Goal: Transaction & Acquisition: Purchase product/service

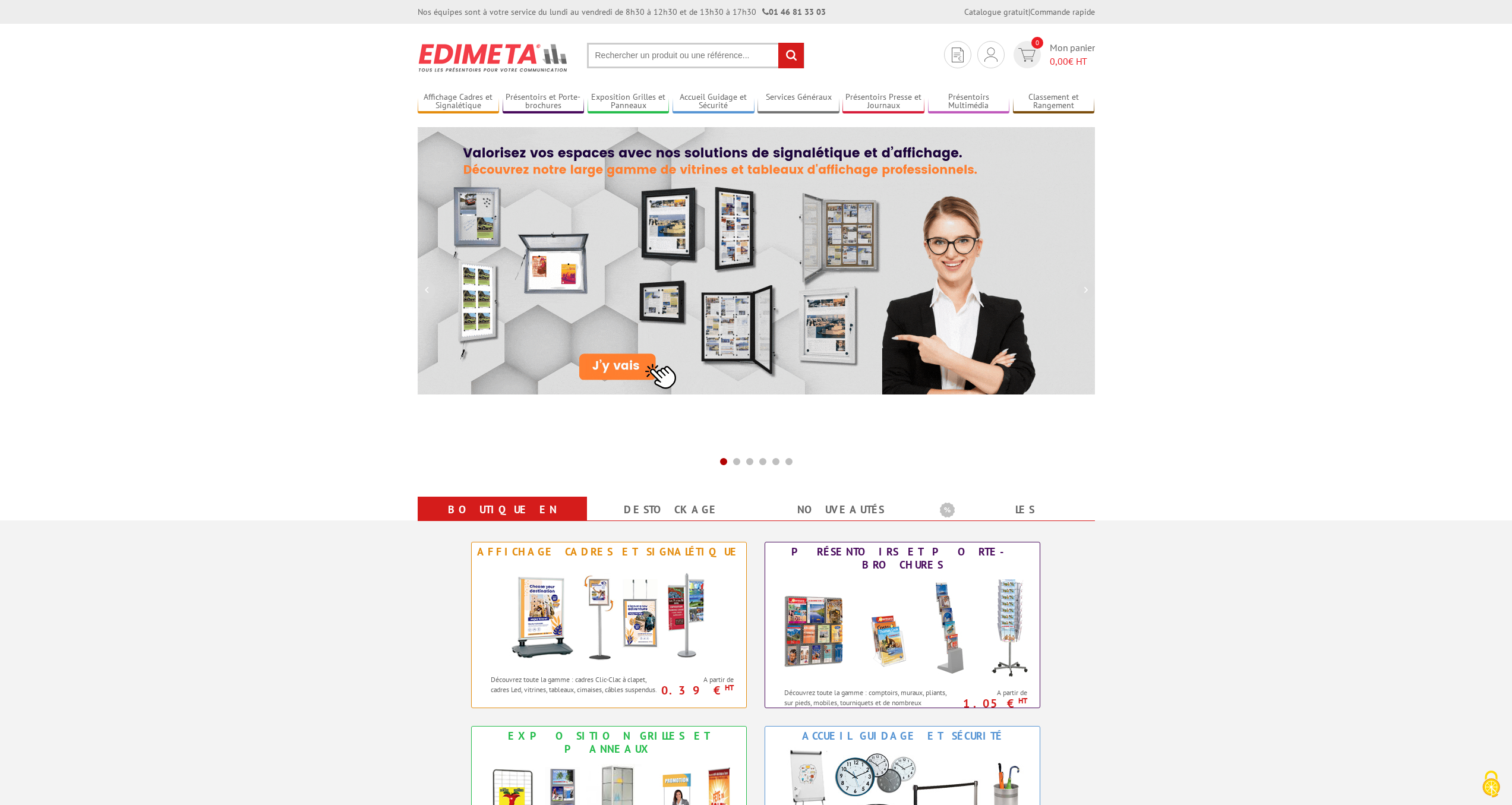
click at [630, 63] on input "text" at bounding box center [695, 55] width 218 height 25
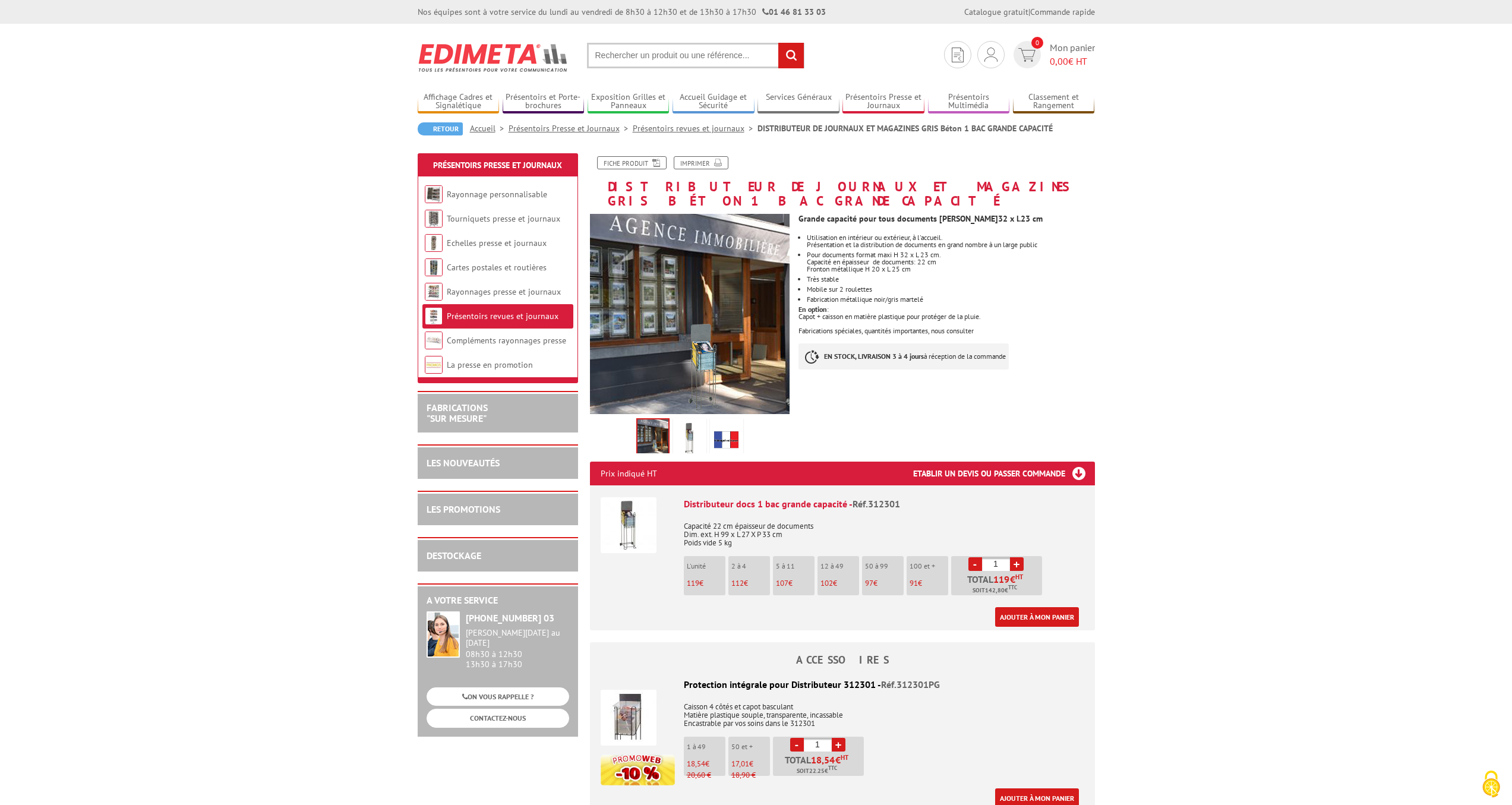
click at [804, 497] on div "Distributeur docs 1 bac grande capacité - Réf.312301" at bounding box center [883, 504] width 401 height 14
drag, startPoint x: 878, startPoint y: 487, endPoint x: 885, endPoint y: 487, distance: 7.0
click at [878, 498] on span "Réf.312301" at bounding box center [876, 504] width 48 height 12
click at [626, 507] on img at bounding box center [628, 525] width 56 height 56
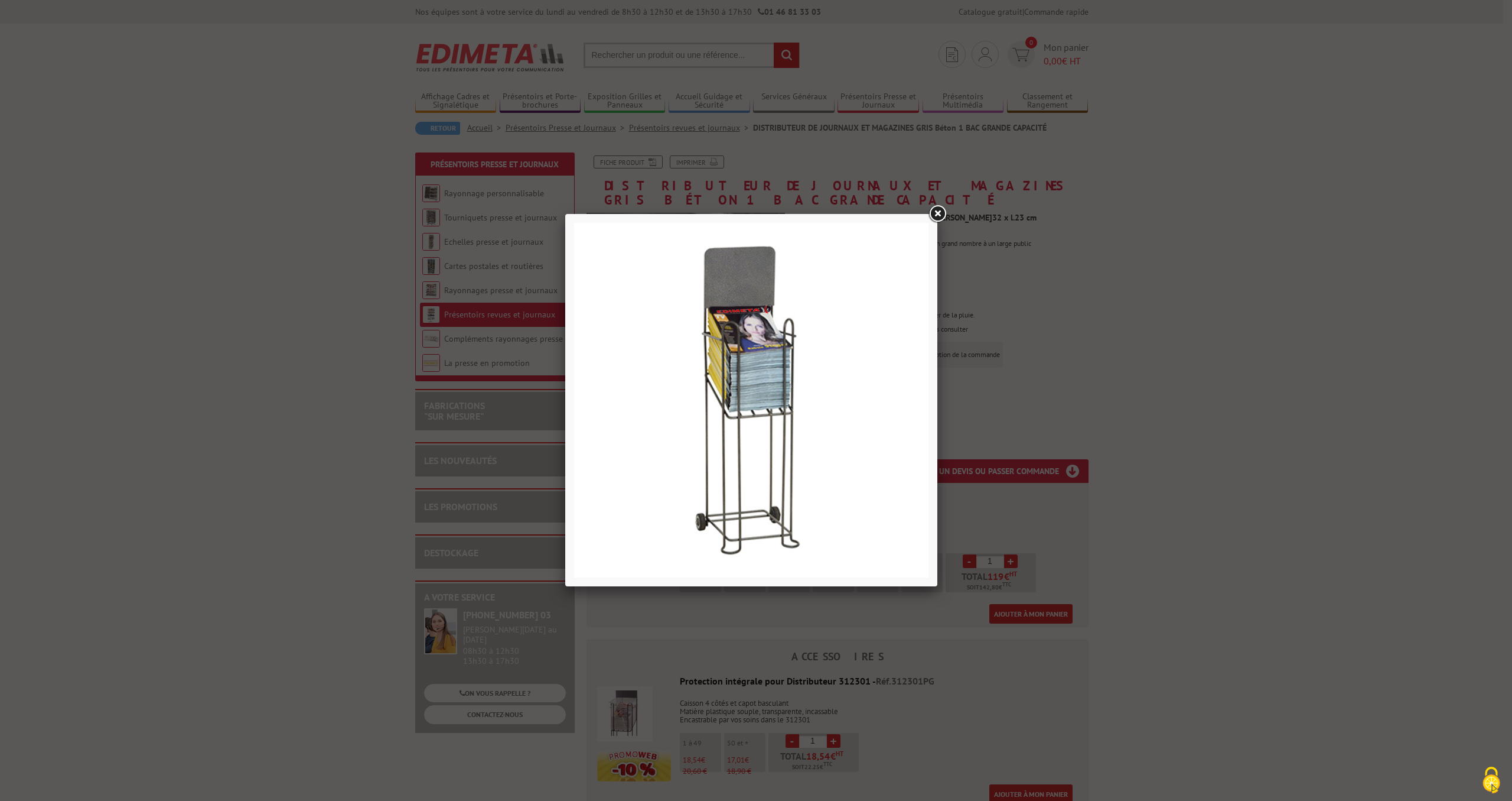
click at [941, 210] on link at bounding box center [937, 214] width 21 height 21
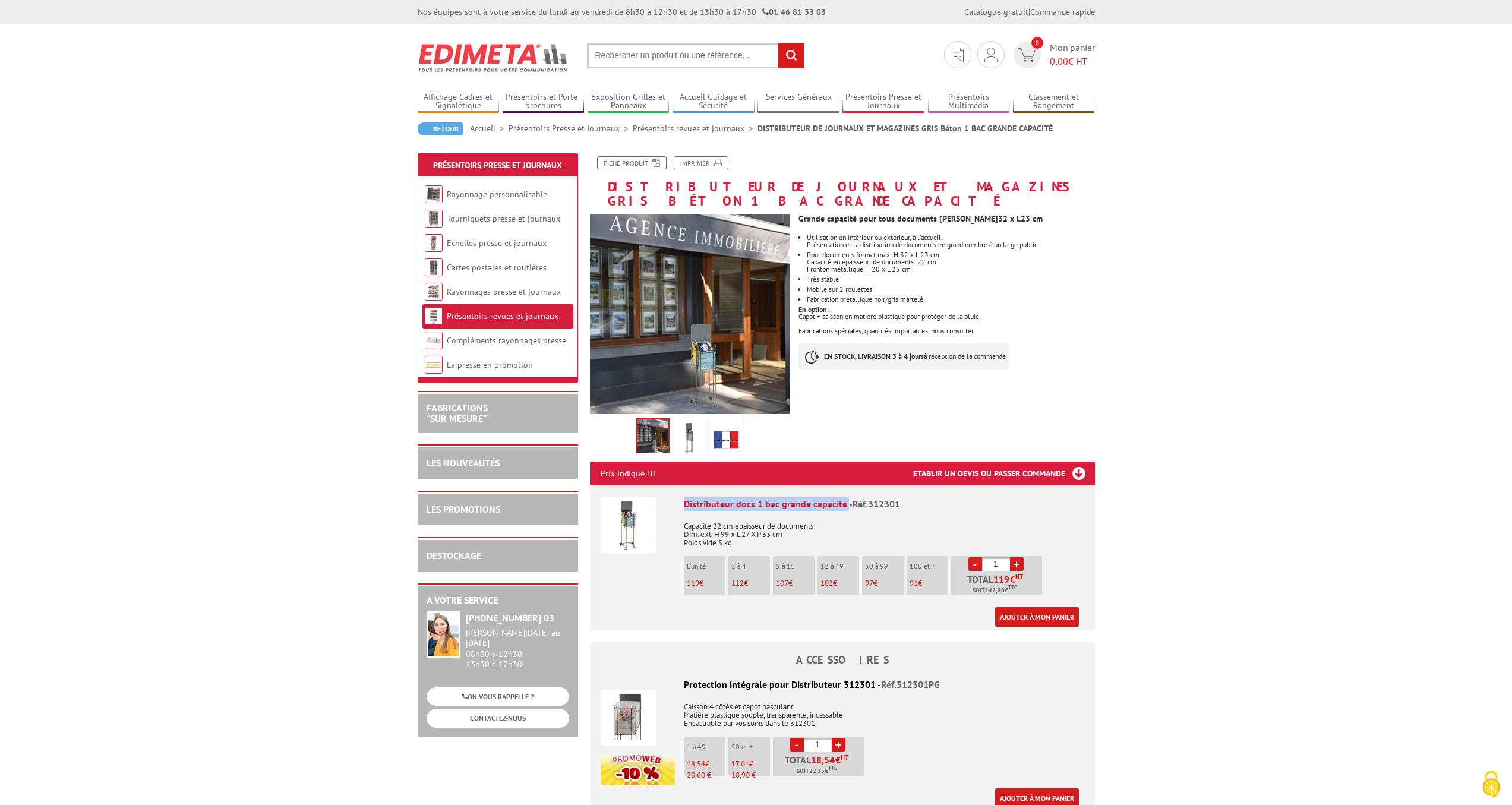
drag, startPoint x: 846, startPoint y: 493, endPoint x: 684, endPoint y: 495, distance: 162.0
click at [684, 497] on div "Distributeur docs 1 bac grande capacité - Réf.312301" at bounding box center [883, 504] width 401 height 14
copy div "Distributeur docs 1 bac grande capacité"
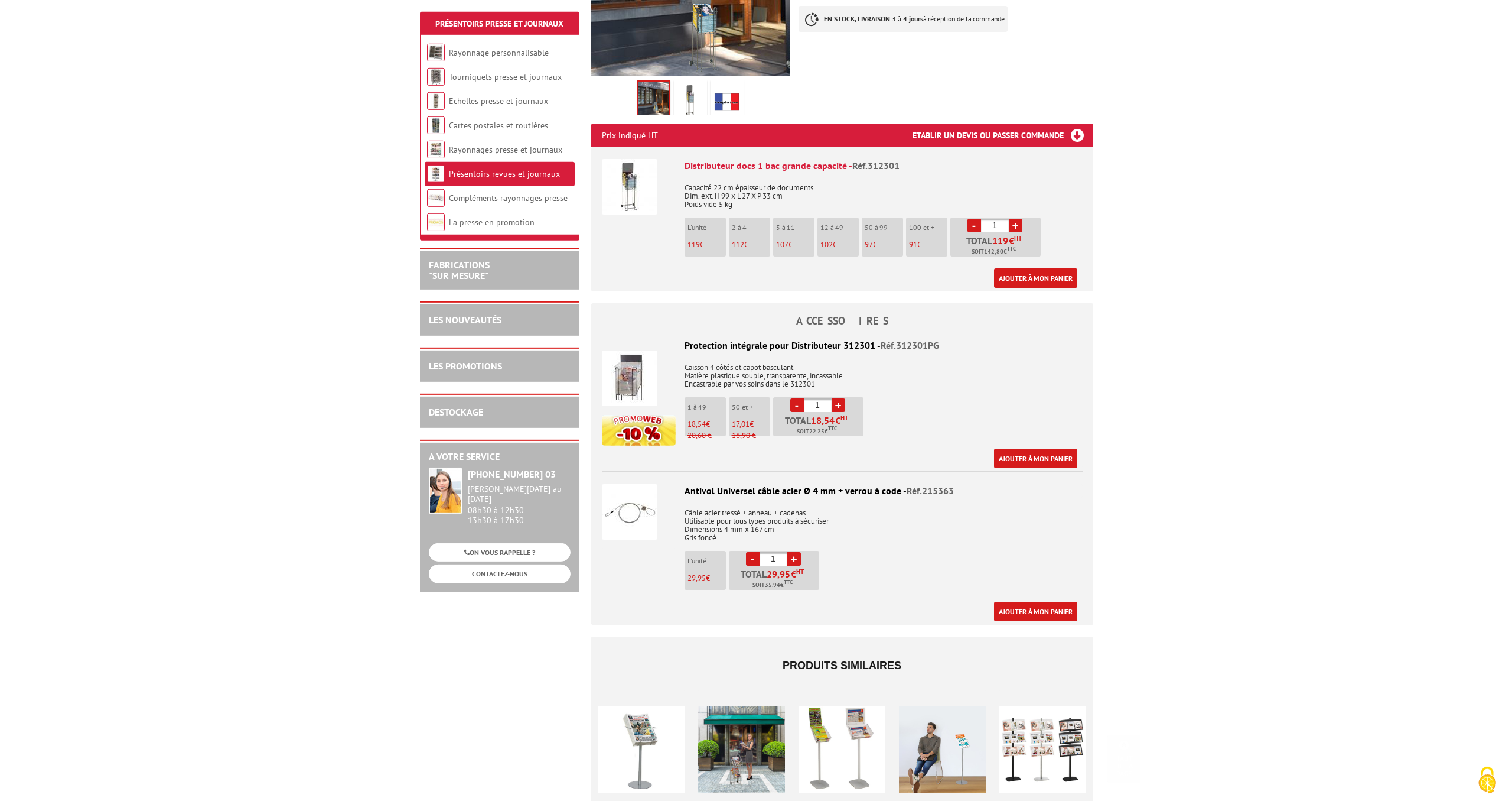
scroll to position [350, 0]
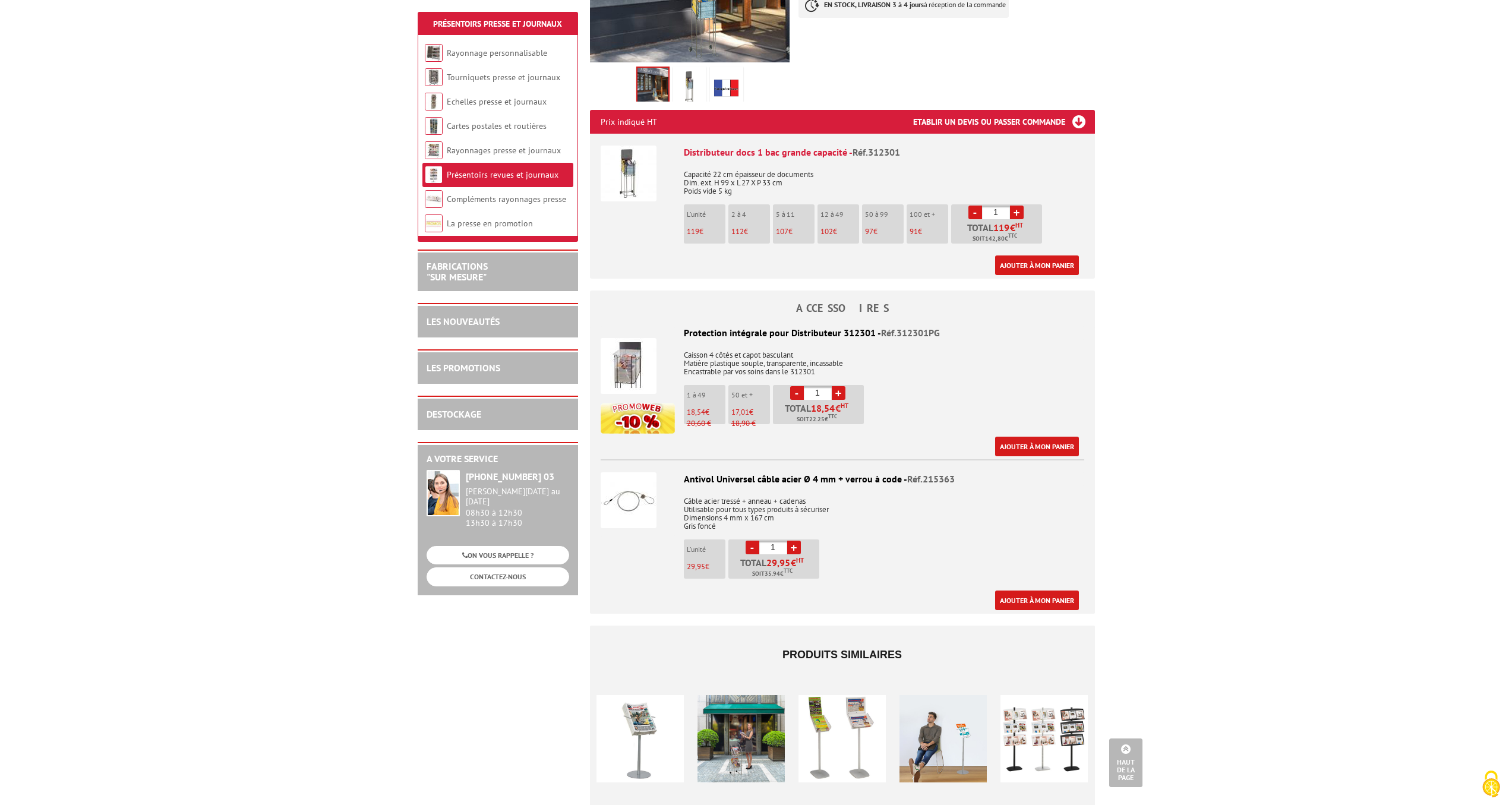
drag, startPoint x: 826, startPoint y: 379, endPoint x: 810, endPoint y: 380, distance: 16.0
click at [810, 386] on input "1" at bounding box center [817, 393] width 28 height 14
click at [991, 374] on div "Protection intégrale pour Distributeur 312301 - Réf.312301PG Caisson 4 côtés et…" at bounding box center [842, 391] width 484 height 130
click at [820, 386] on input "100" at bounding box center [817, 393] width 28 height 14
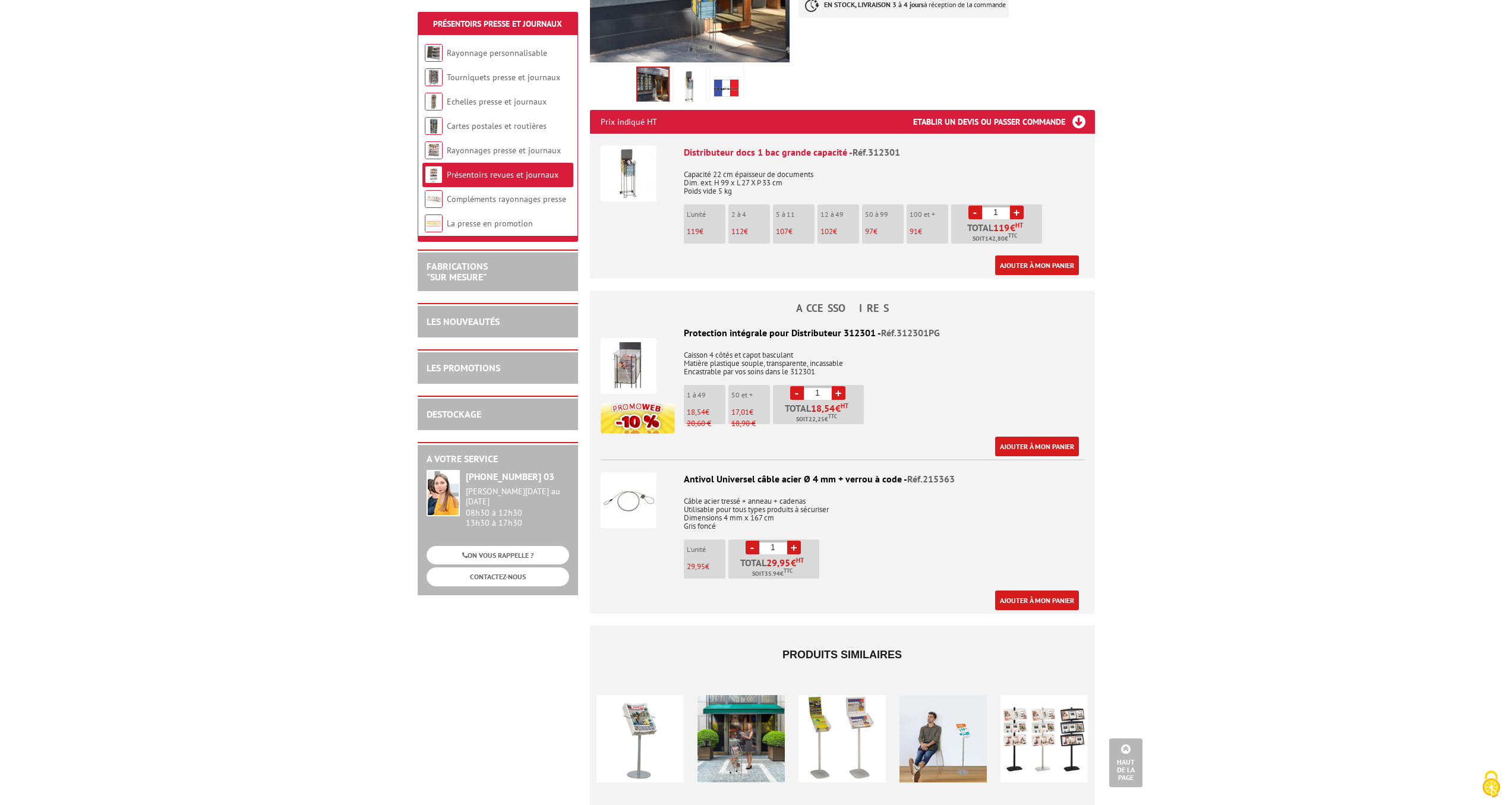
type input "1"
click at [985, 370] on div "Protection intégrale pour Distributeur 312301 - Réf.312301PG Caisson 4 côtés et…" at bounding box center [842, 391] width 484 height 130
drag, startPoint x: 929, startPoint y: 222, endPoint x: 914, endPoint y: 222, distance: 15.0
click at [914, 222] on li "100 et + 91 €" at bounding box center [927, 224] width 42 height 39
click at [699, 226] on span "91" at bounding box center [693, 231] width 12 height 10
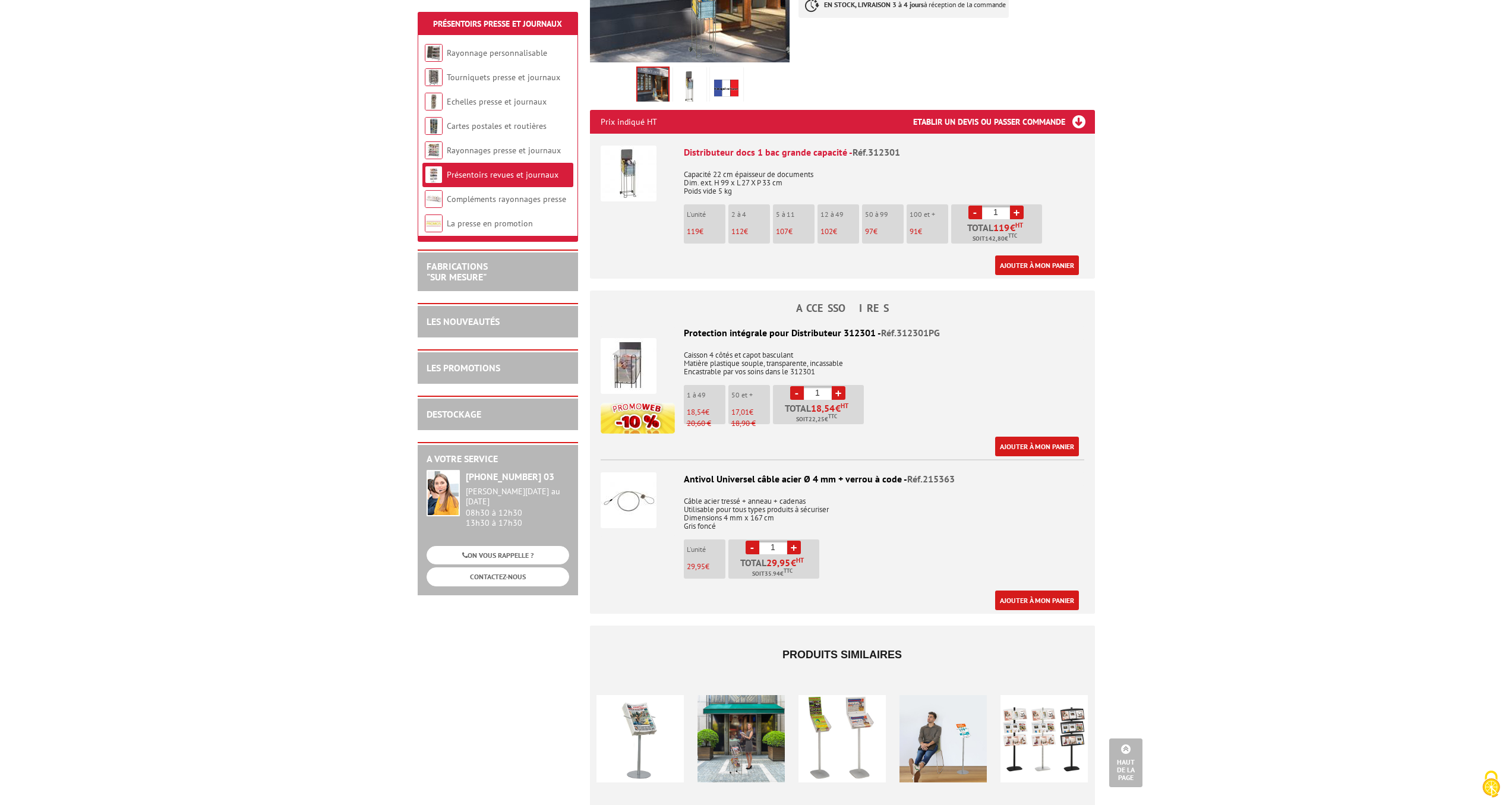
click at [1010, 238] on div "Distributeur docs 1 bac grande capacité - Réf.312301 Capacité 22 cm épaisseur d…" at bounding box center [883, 210] width 401 height 129
click at [1015, 255] on link "Ajouter à mon panier" at bounding box center [1037, 265] width 84 height 20
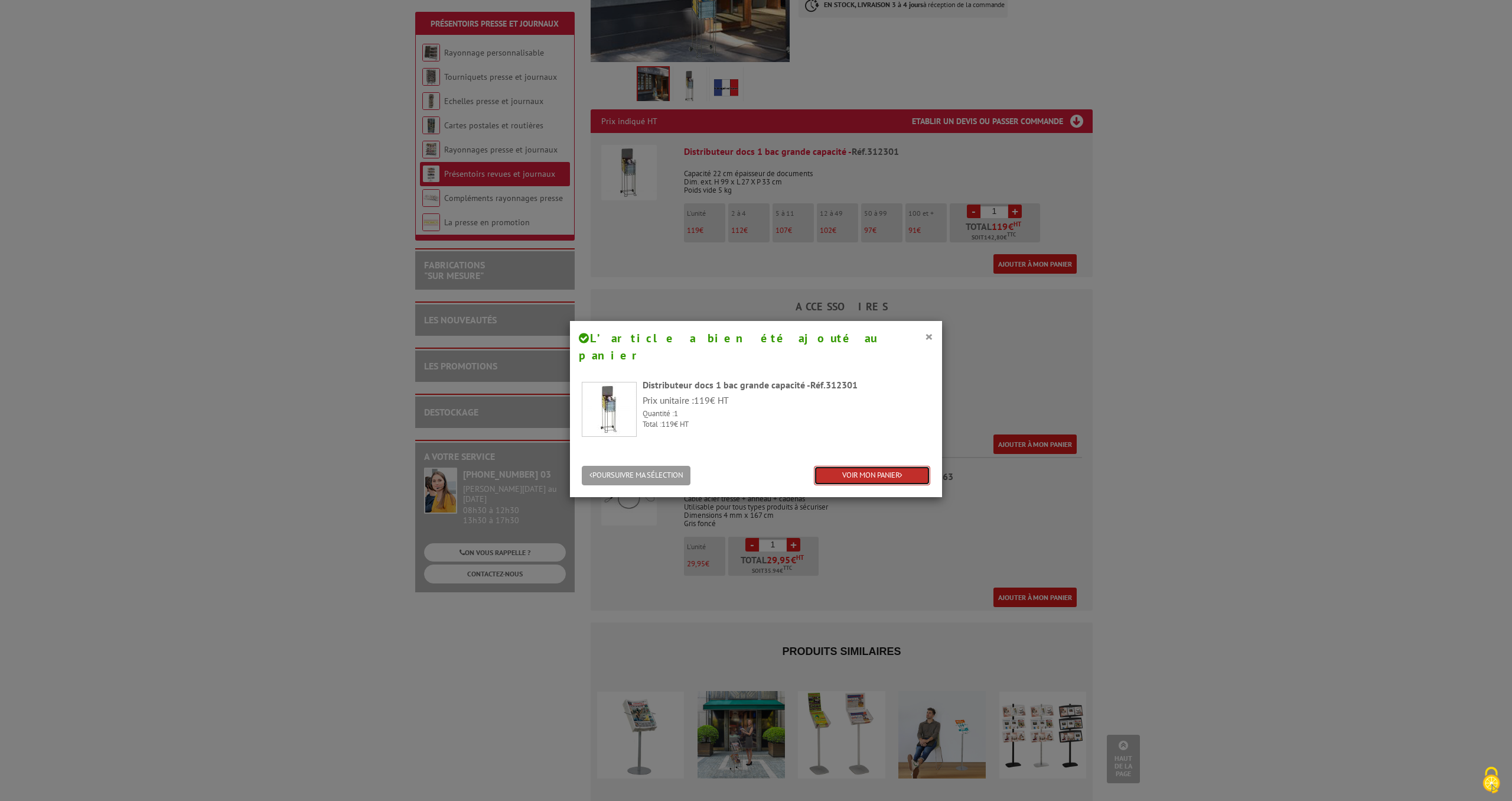
click at [875, 466] on link "VOIR MON PANIER" at bounding box center [872, 475] width 116 height 20
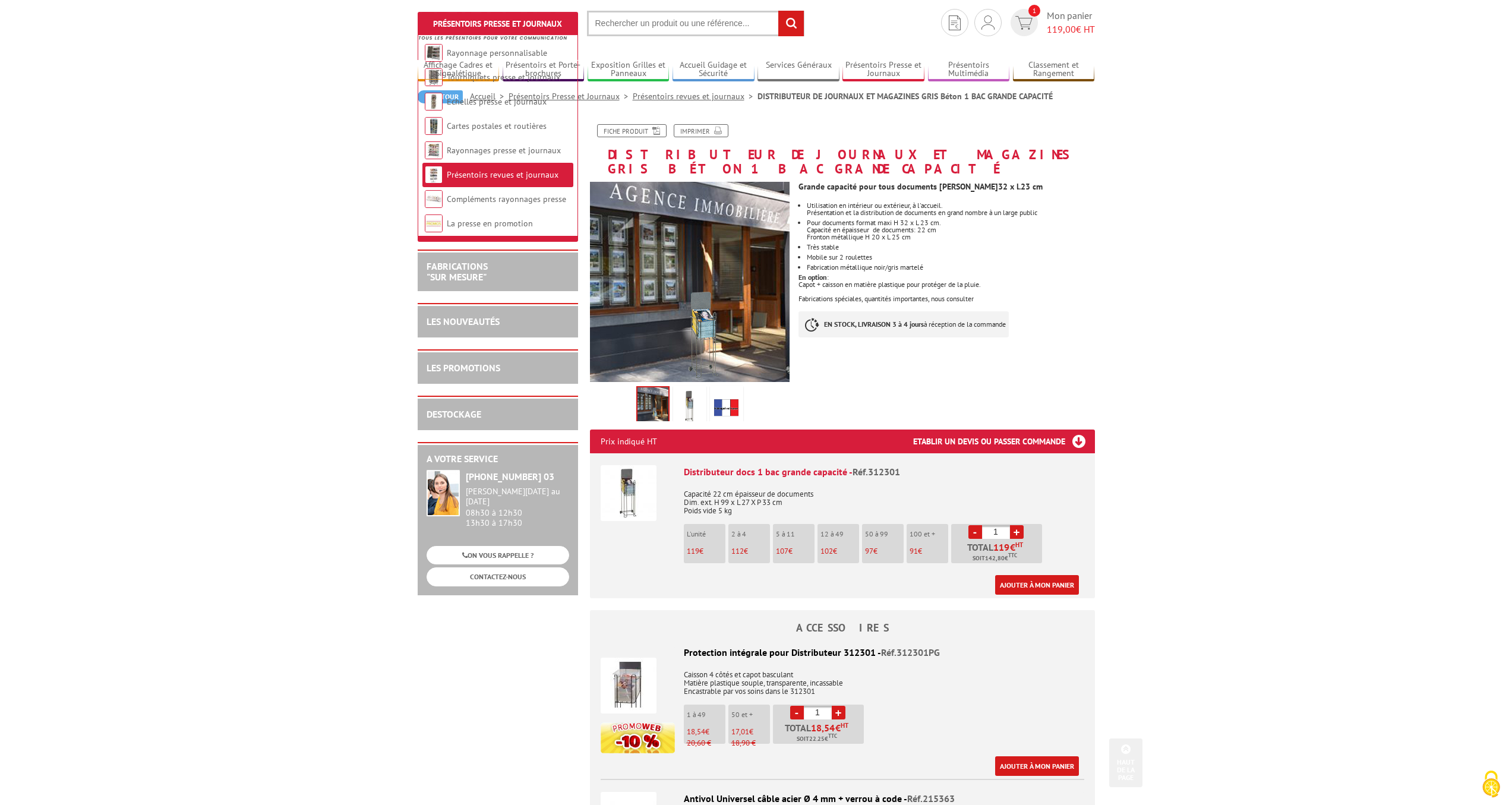
scroll to position [29, 0]
